Goal: Obtain resource: Download file/media

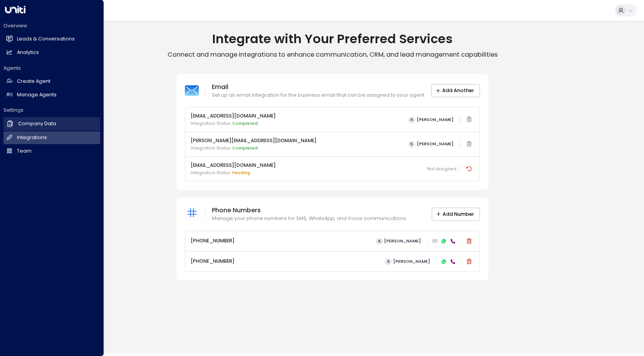
click at [22, 124] on h2 "Company Data" at bounding box center [37, 123] width 38 height 7
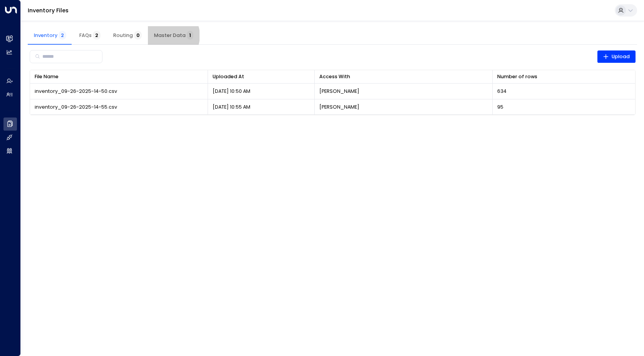
click at [166, 35] on span "Master Data 1" at bounding box center [173, 35] width 39 height 6
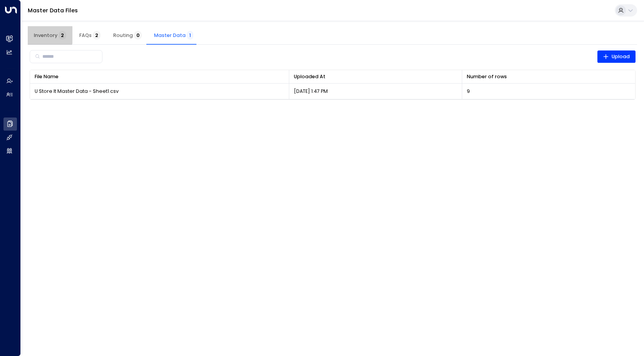
click at [44, 35] on span "Inventory 2" at bounding box center [50, 35] width 32 height 6
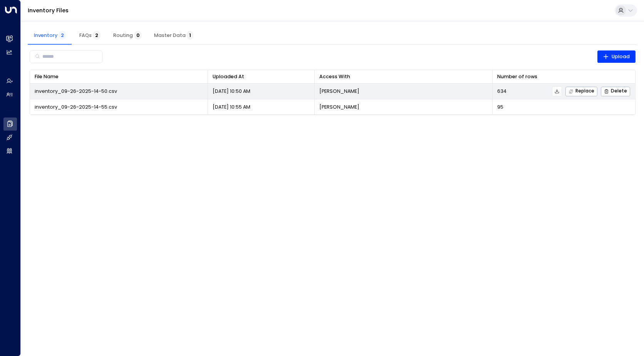
click at [65, 91] on span "inventory_09-26-2025-14-50.csv" at bounding box center [76, 91] width 82 height 7
click at [558, 92] on icon at bounding box center [556, 91] width 5 height 5
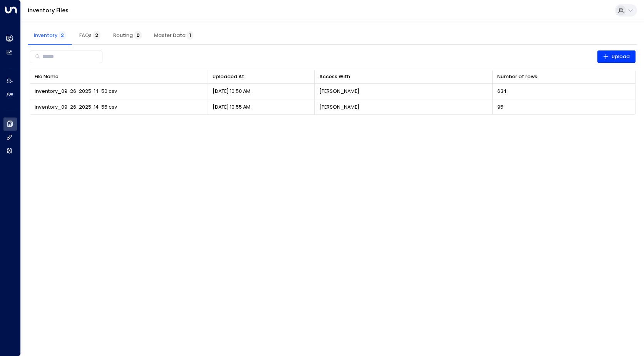
click at [362, 124] on html "Overview Leads & Conversations Leads & Conversations Analytics Analytics Agents…" at bounding box center [322, 62] width 644 height 124
click at [92, 38] on span "FAQs 2" at bounding box center [89, 35] width 21 height 6
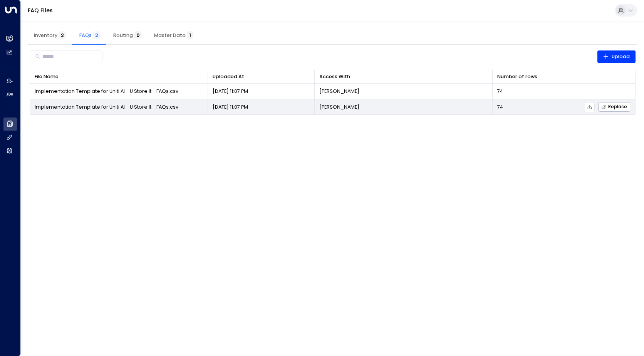
click at [116, 110] on span "Implementation Template for Uniti AI - U Store It - FAQs.csv" at bounding box center [107, 107] width 144 height 7
click at [590, 108] on icon at bounding box center [589, 106] width 5 height 5
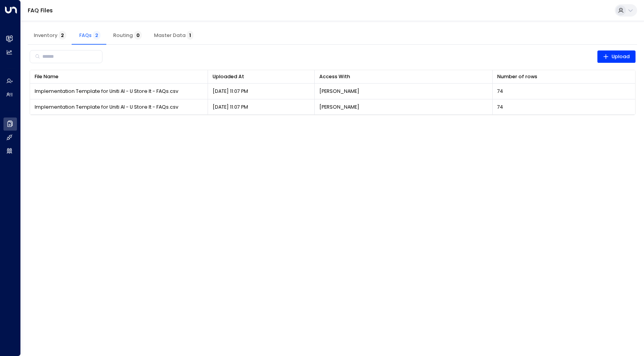
click at [425, 14] on div "FAQ Files" at bounding box center [332, 10] width 623 height 21
